Goal: Transaction & Acquisition: Subscribe to service/newsletter

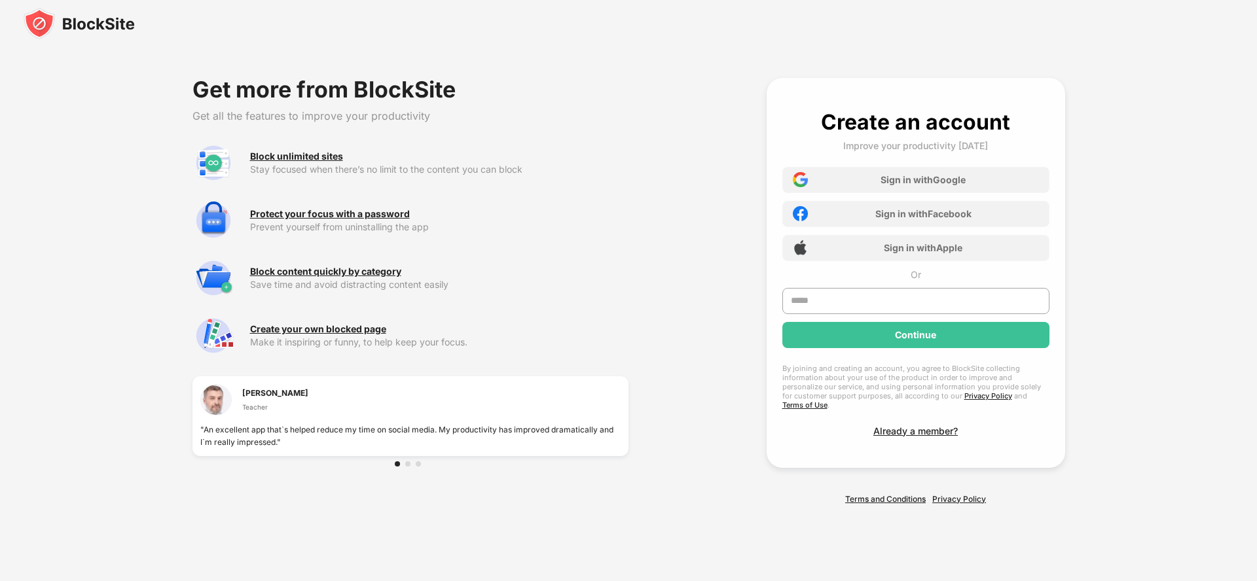
click at [79, 24] on img at bounding box center [79, 23] width 111 height 31
click at [915, 426] on div "Already a member?" at bounding box center [915, 430] width 84 height 11
click at [959, 494] on link "Privacy Policy" at bounding box center [959, 499] width 54 height 10
click at [915, 184] on div "Sign in with Google" at bounding box center [922, 179] width 85 height 11
click at [915, 218] on div "Sign in with Facebook" at bounding box center [923, 213] width 96 height 11
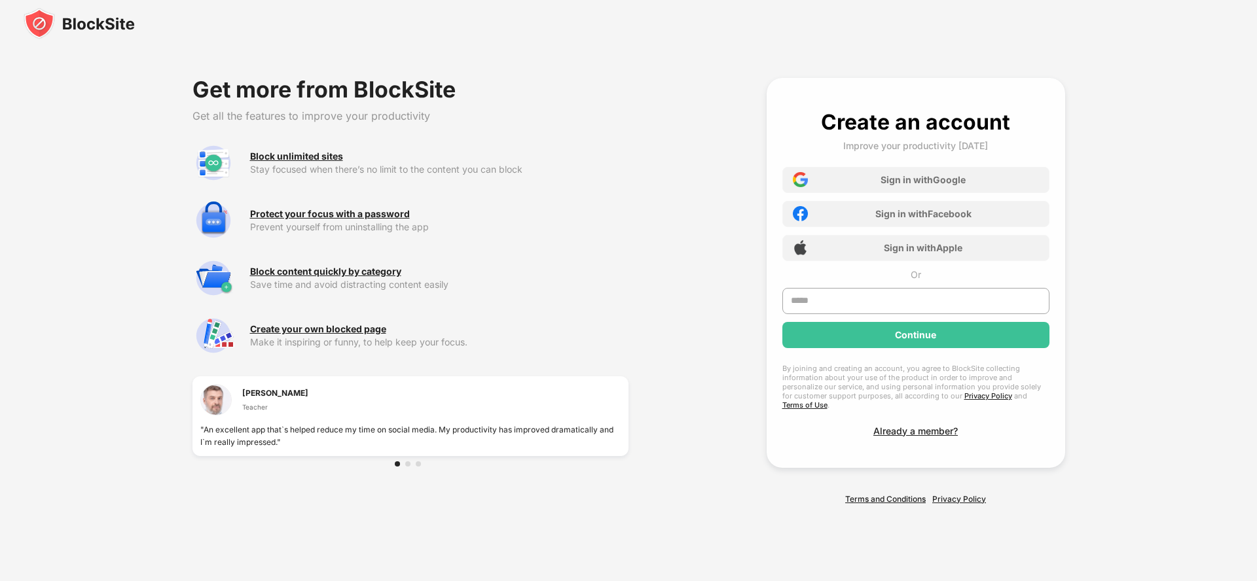
click at [915, 252] on div "Sign in with Apple" at bounding box center [923, 247] width 79 height 11
click at [915, 339] on div "Continue" at bounding box center [915, 335] width 41 height 10
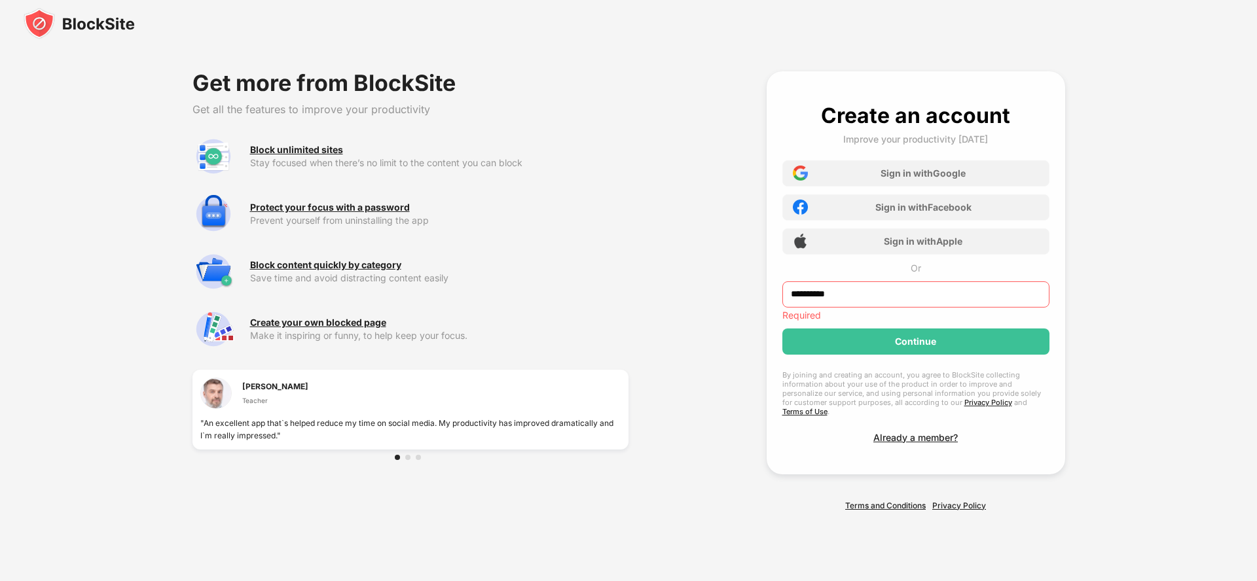
type input "**********"
click at [915, 339] on div "Continue" at bounding box center [915, 342] width 267 height 26
type input "**********"
click at [915, 339] on div "Continue" at bounding box center [915, 341] width 41 height 10
click at [915, 355] on div "Continue" at bounding box center [915, 342] width 267 height 26
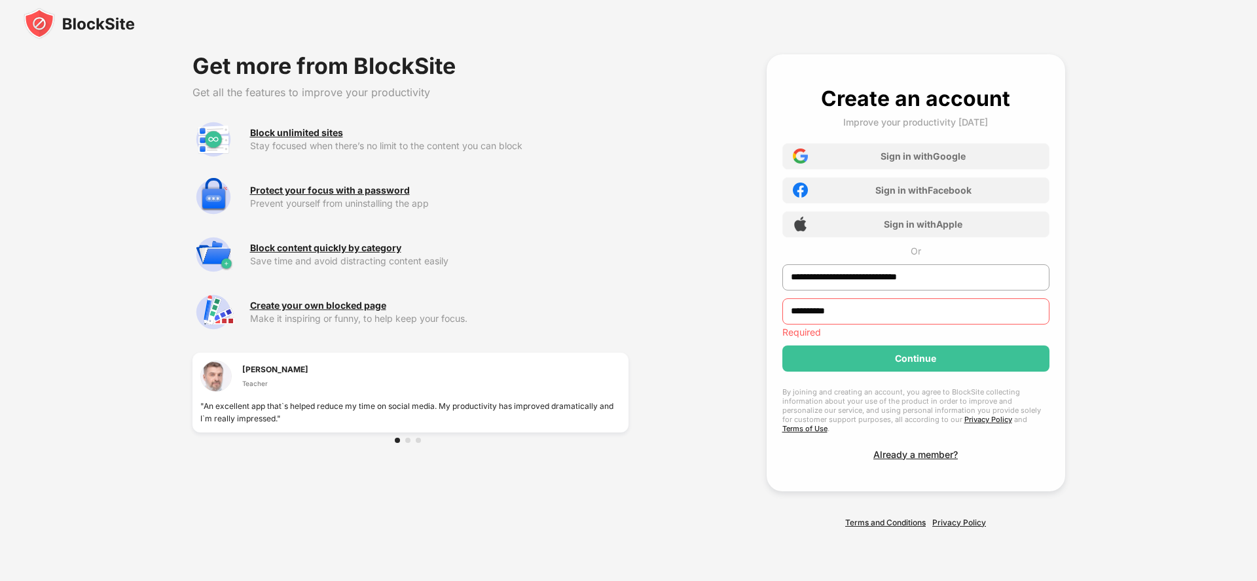
type input "**********"
click at [915, 356] on div "Continue" at bounding box center [915, 358] width 41 height 10
click at [910, 372] on div "Continue" at bounding box center [915, 359] width 267 height 26
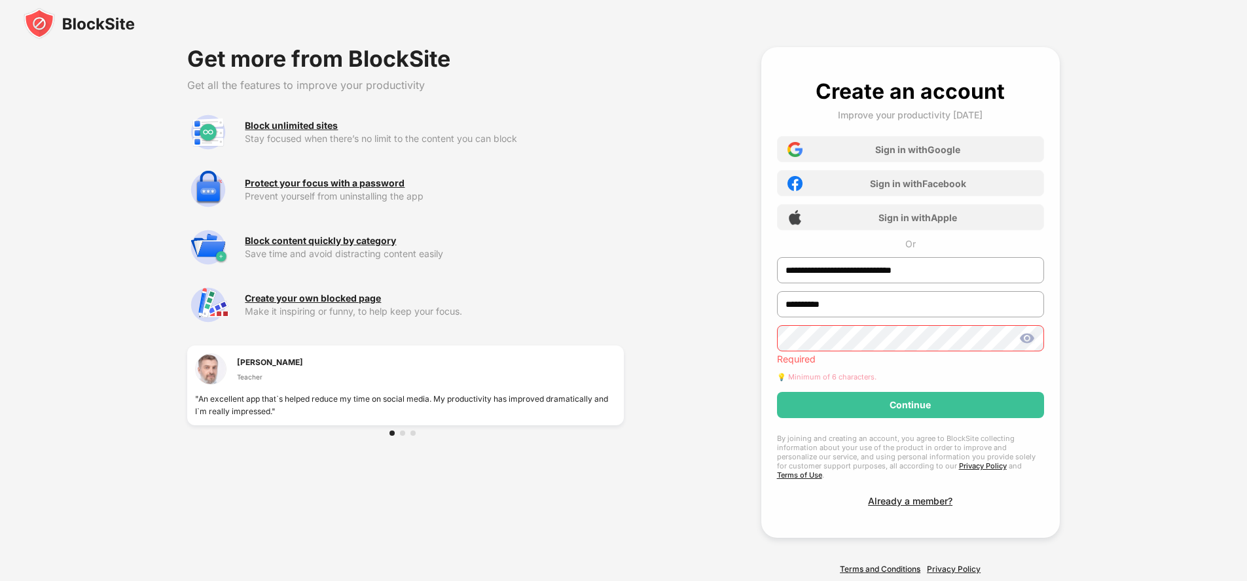
click at [910, 392] on div "Continue" at bounding box center [910, 405] width 267 height 26
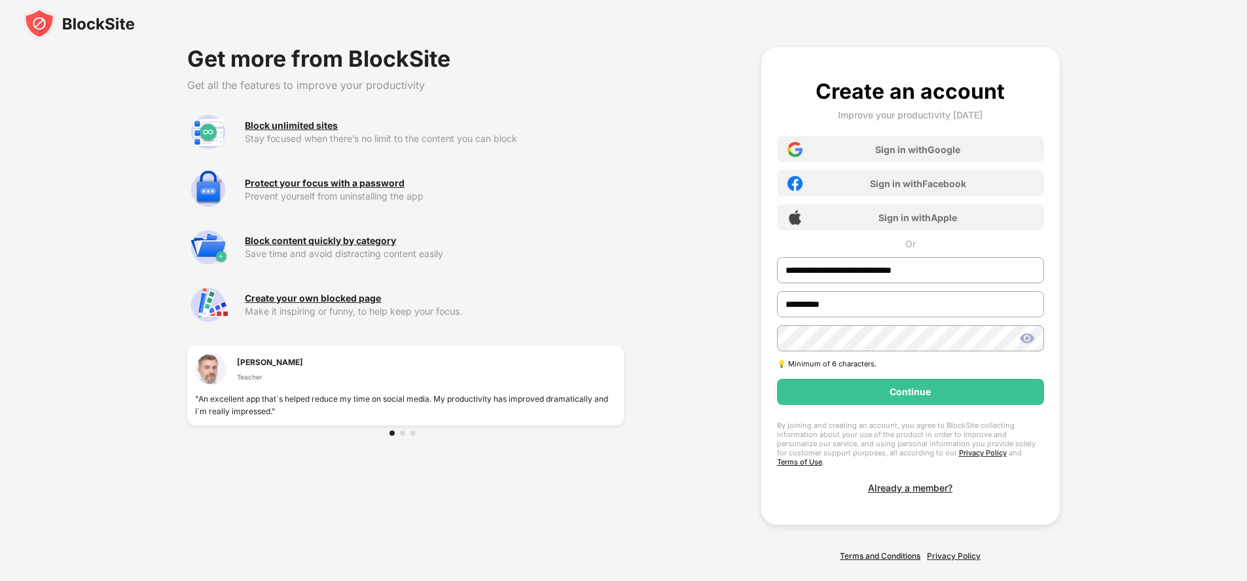
click at [910, 392] on div "Continue" at bounding box center [909, 392] width 41 height 10
click at [910, 405] on div "Continue" at bounding box center [910, 392] width 267 height 26
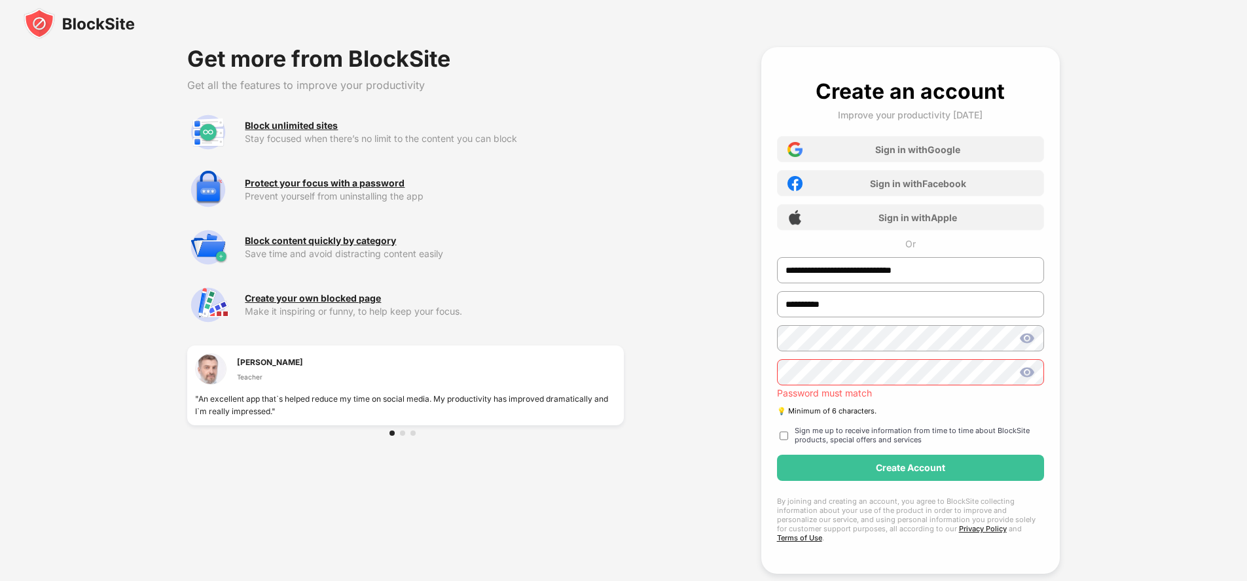
click at [910, 463] on div "Create Account" at bounding box center [910, 468] width 69 height 10
